Goal: Find specific page/section

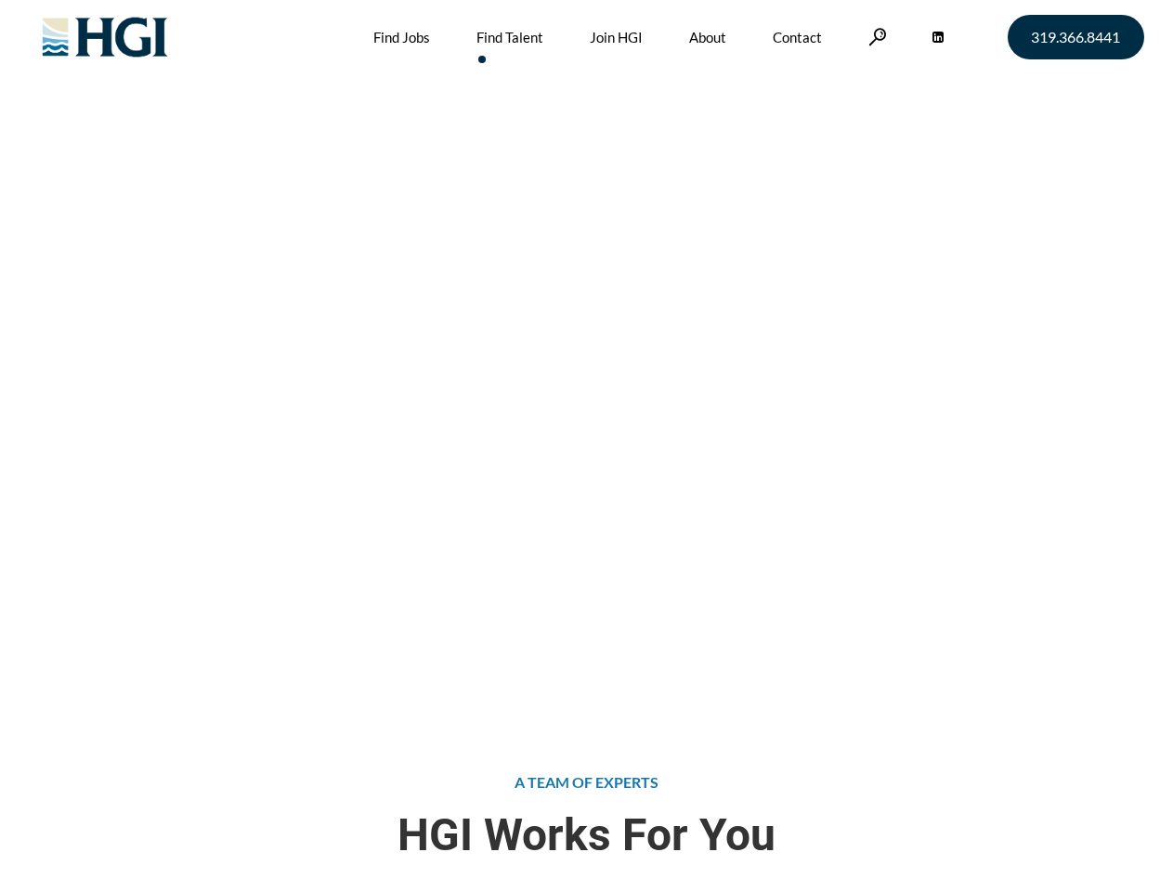
click at [586, 446] on div "Attract the Right Talent Home » Find Talent" at bounding box center [586, 356] width 1173 height 713
click at [875, 36] on link at bounding box center [877, 37] width 19 height 18
